Goal: Complete application form

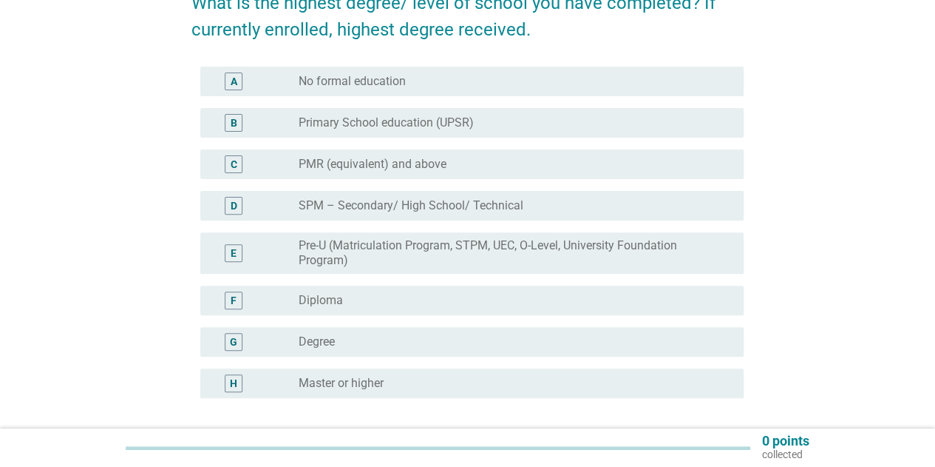
scroll to position [148, 0]
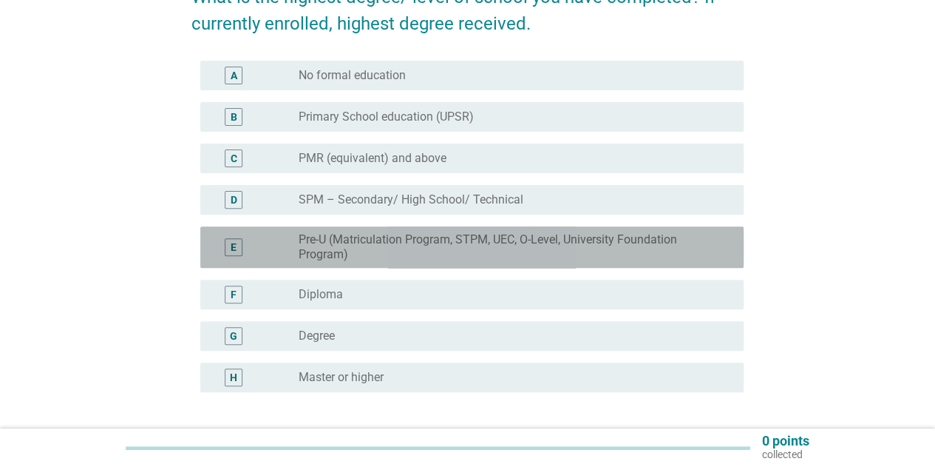
click at [357, 260] on label "Pre-U (Matriculation Program, STPM, UEC, O-Level, University Foundation Program)" at bounding box center [509, 247] width 421 height 30
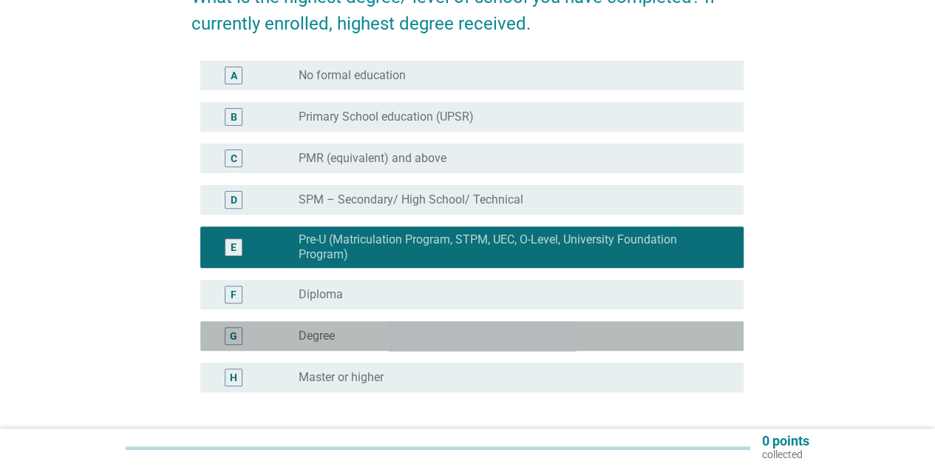
click at [365, 338] on div "radio_button_unchecked Degree" at bounding box center [509, 335] width 421 height 15
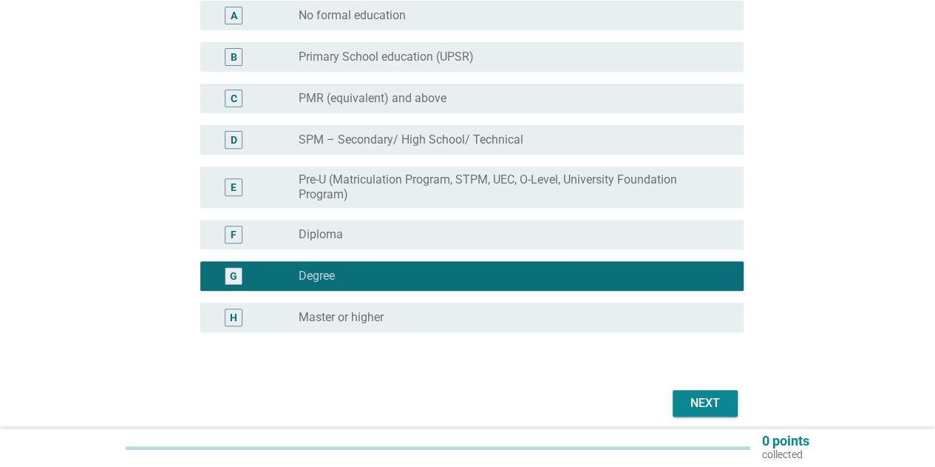
scroll to position [266, 0]
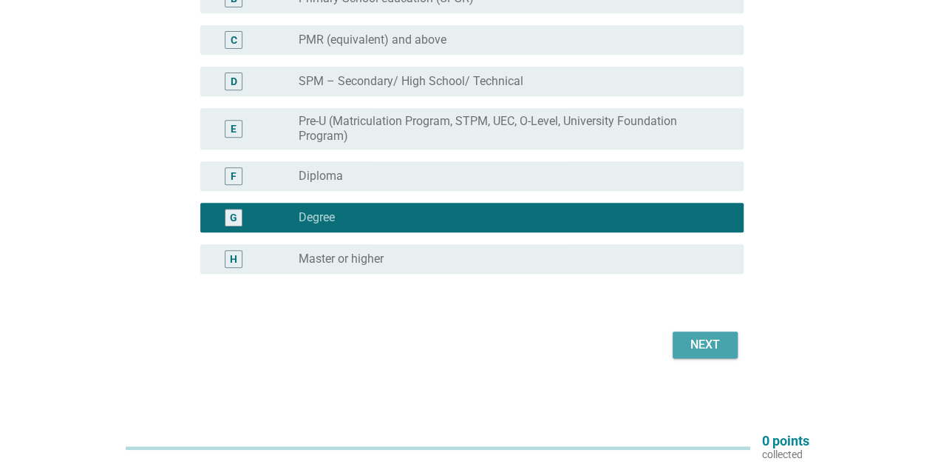
click at [693, 347] on div "Next" at bounding box center [705, 345] width 41 height 18
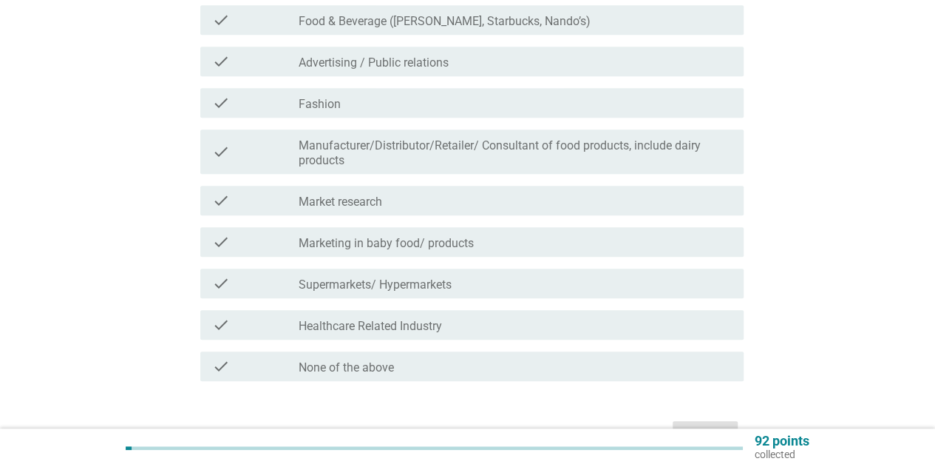
scroll to position [444, 0]
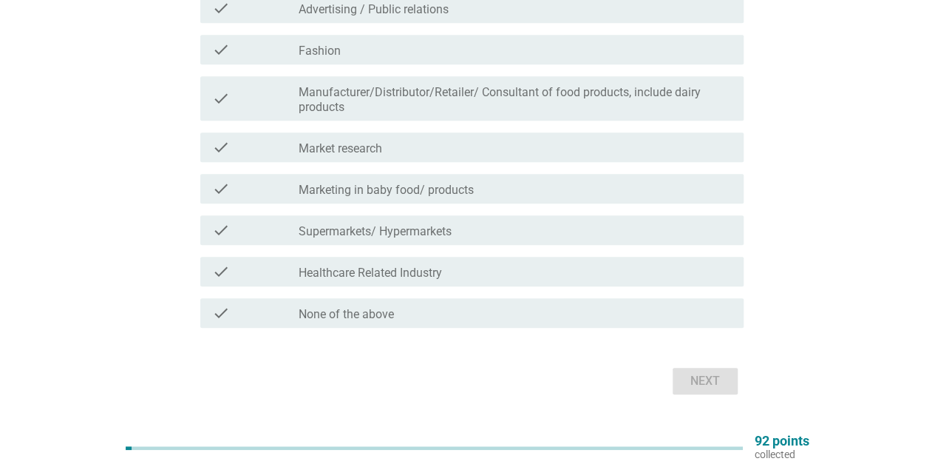
click at [384, 332] on form "Do you or does anyone in your family or close friends work in the following ind…" at bounding box center [467, 35] width 552 height 725
click at [393, 316] on label "None of the above" at bounding box center [346, 314] width 95 height 15
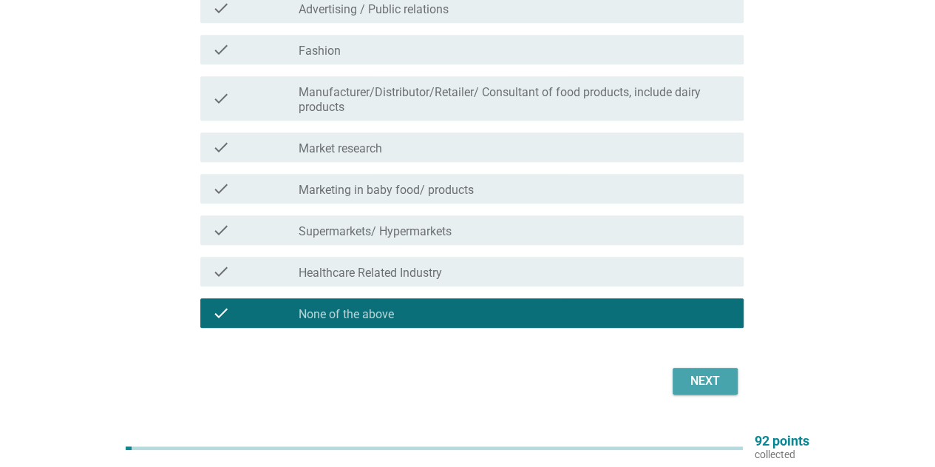
click at [714, 381] on div "Next" at bounding box center [705, 381] width 41 height 18
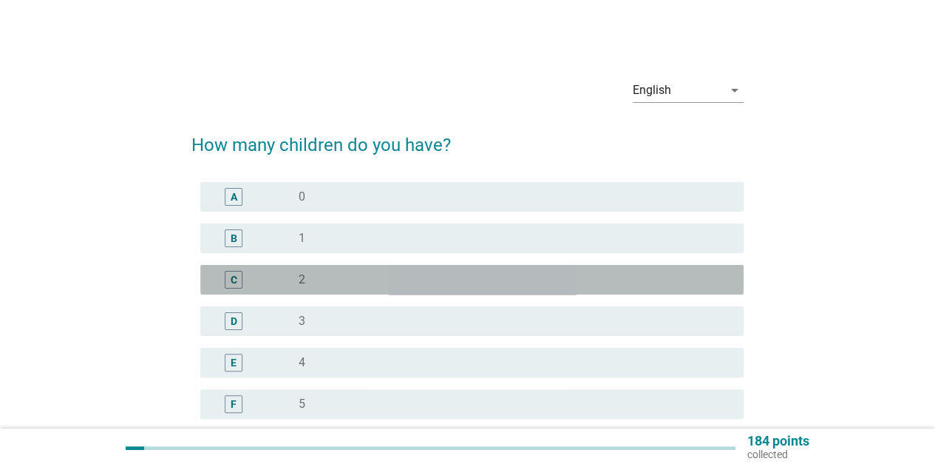
click at [353, 286] on div "radio_button_unchecked 2" at bounding box center [509, 279] width 421 height 15
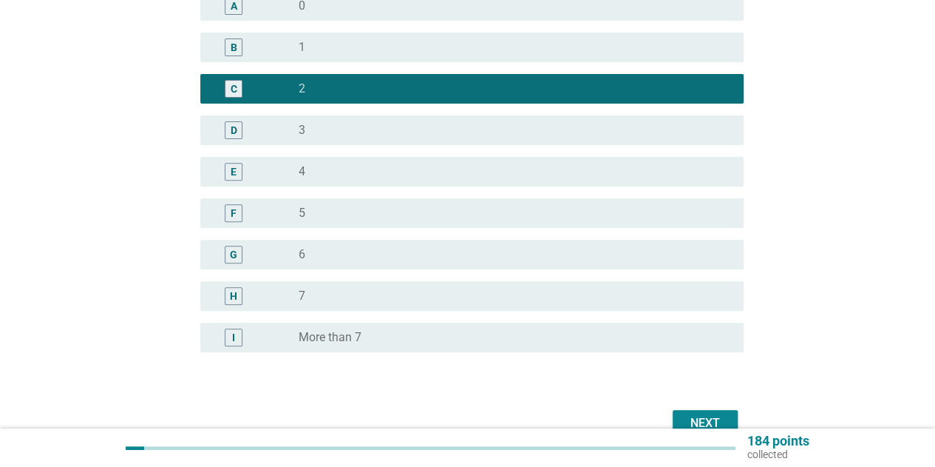
scroll to position [269, 0]
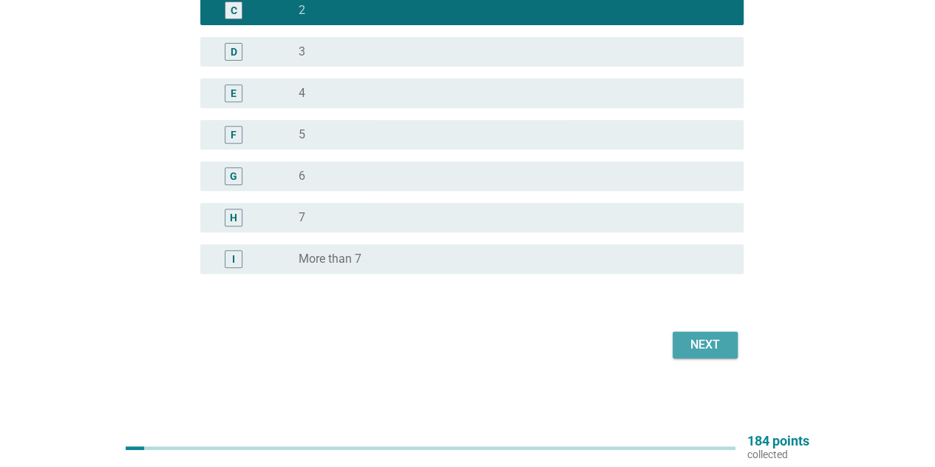
click at [716, 354] on button "Next" at bounding box center [705, 344] width 65 height 27
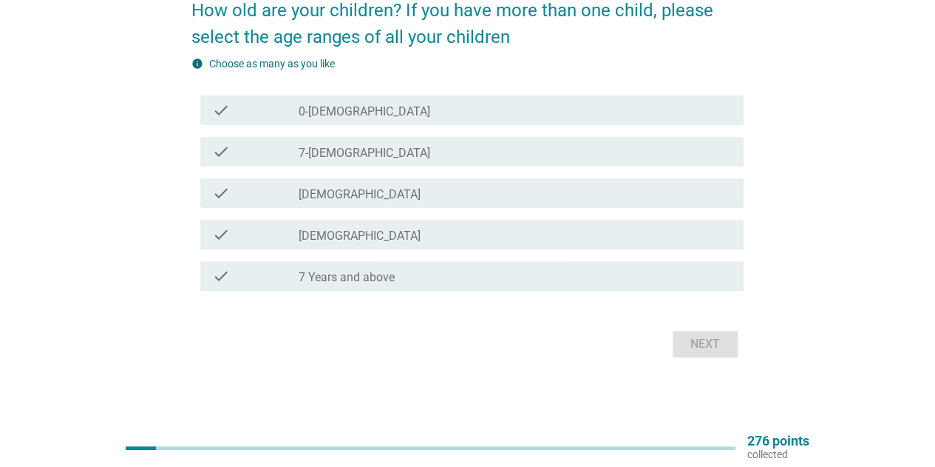
scroll to position [61, 0]
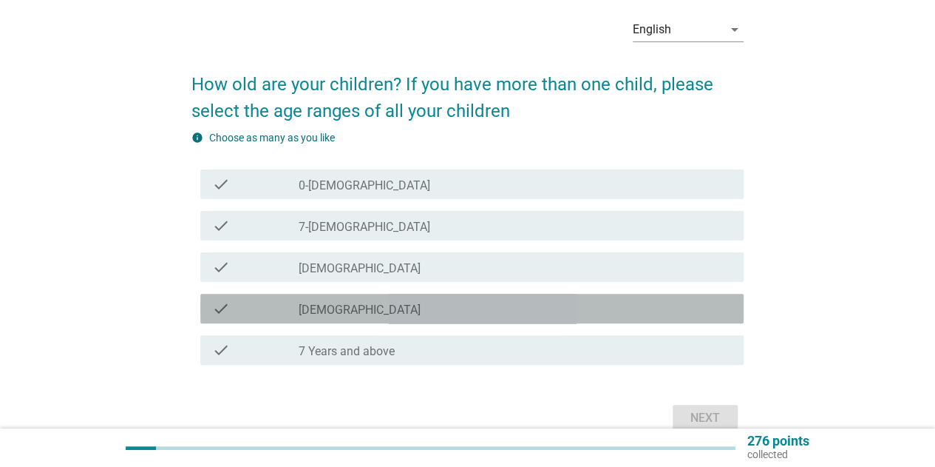
click at [388, 312] on div "check_box_outline_blank [DEMOGRAPHIC_DATA]" at bounding box center [515, 308] width 433 height 18
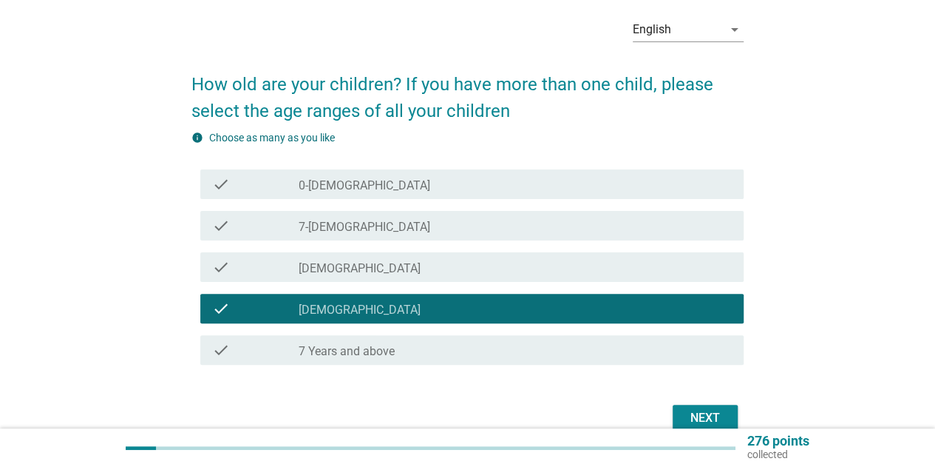
click at [386, 346] on label "7 Years and above" at bounding box center [347, 351] width 96 height 15
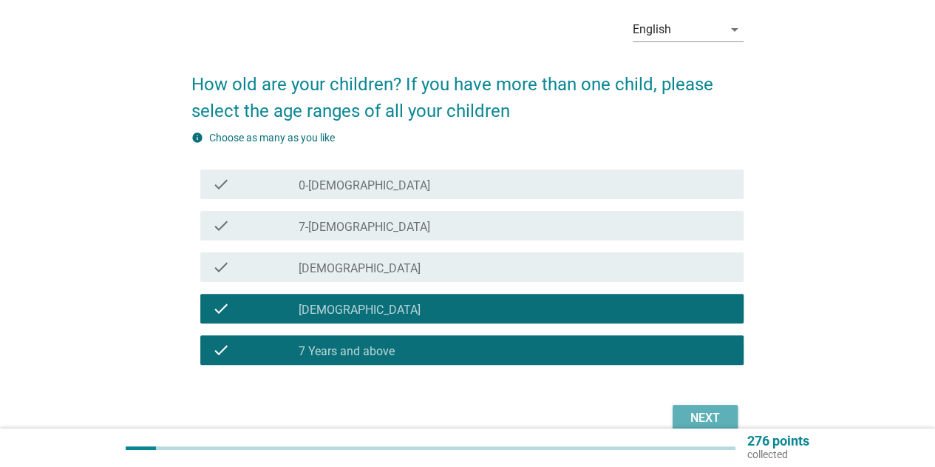
click at [700, 424] on div "Next" at bounding box center [705, 418] width 41 height 18
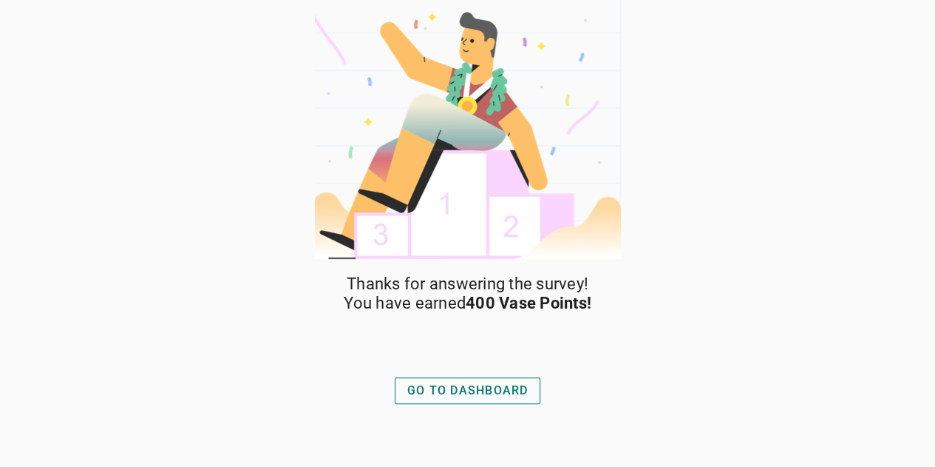
click at [509, 384] on div "GO TO DASHBOARD" at bounding box center [467, 391] width 121 height 18
